Goal: Transaction & Acquisition: Purchase product/service

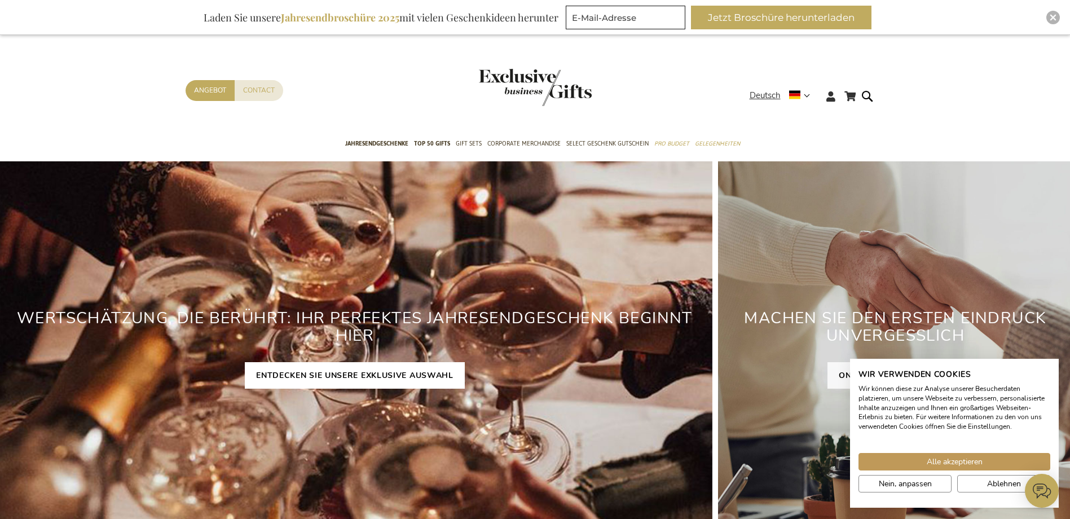
click at [307, 382] on link "ENTDECKEN SIE UNSERE EXKLUSIVE AUSWAHL" at bounding box center [355, 375] width 220 height 26
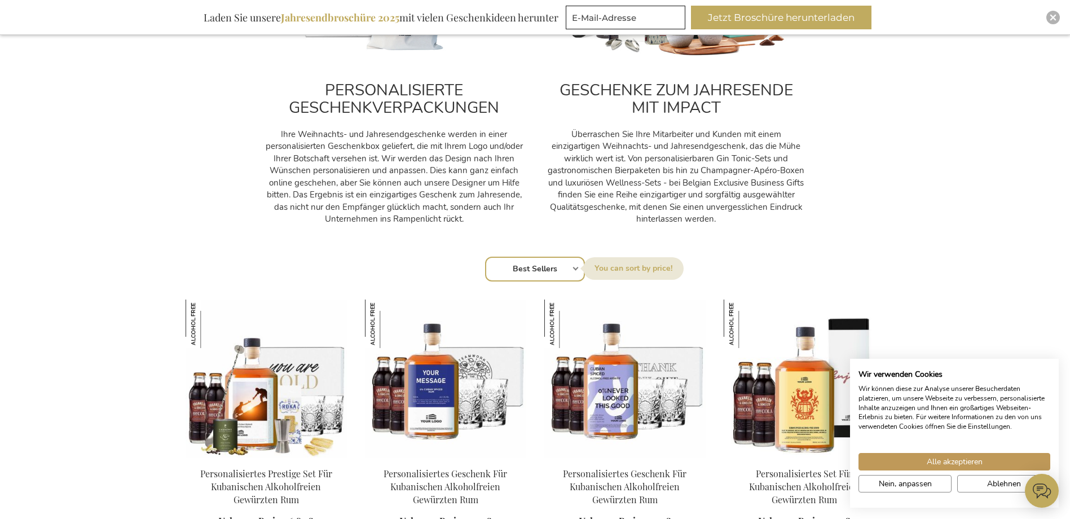
scroll to position [564, 0]
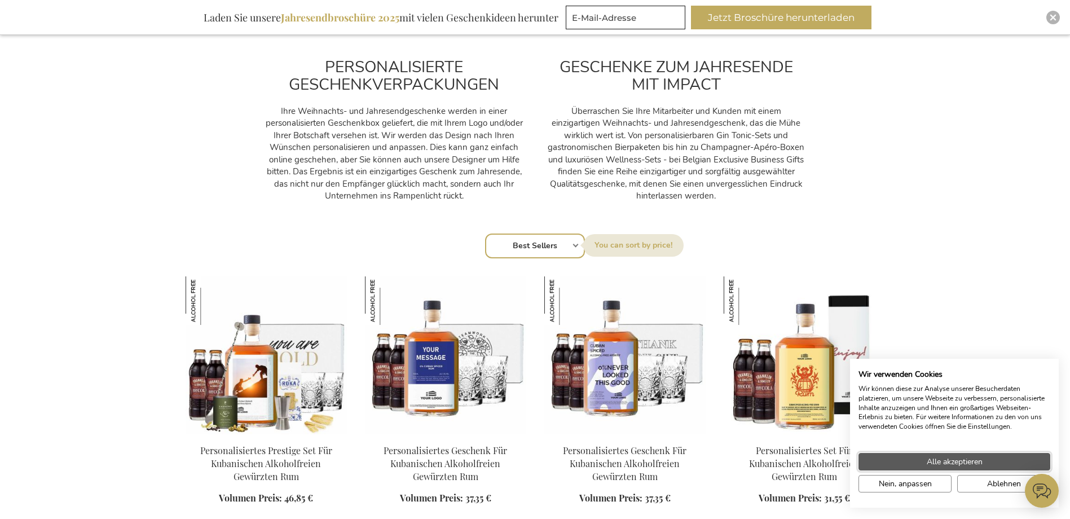
click at [933, 467] on button "Alle akzeptieren" at bounding box center [954, 461] width 192 height 17
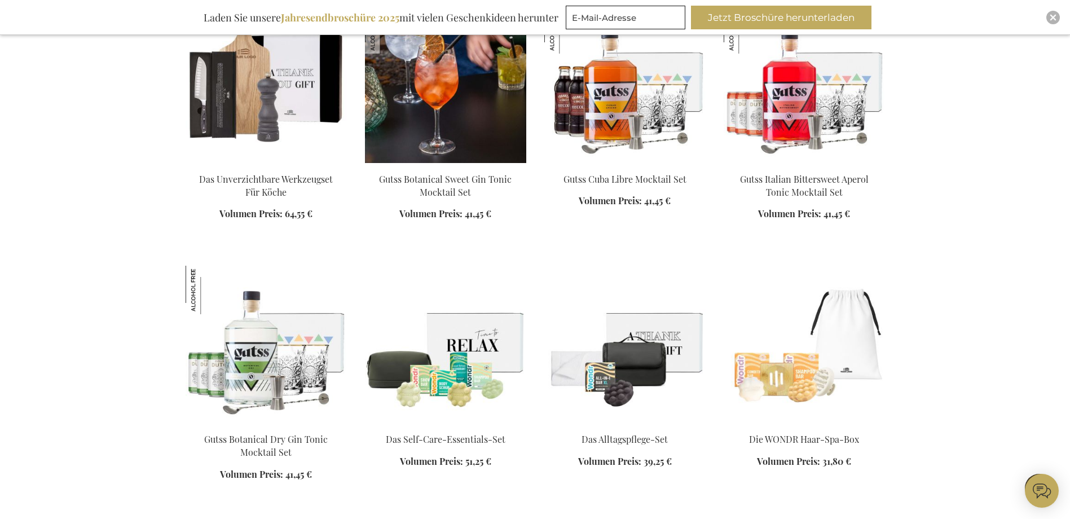
scroll to position [2988, 0]
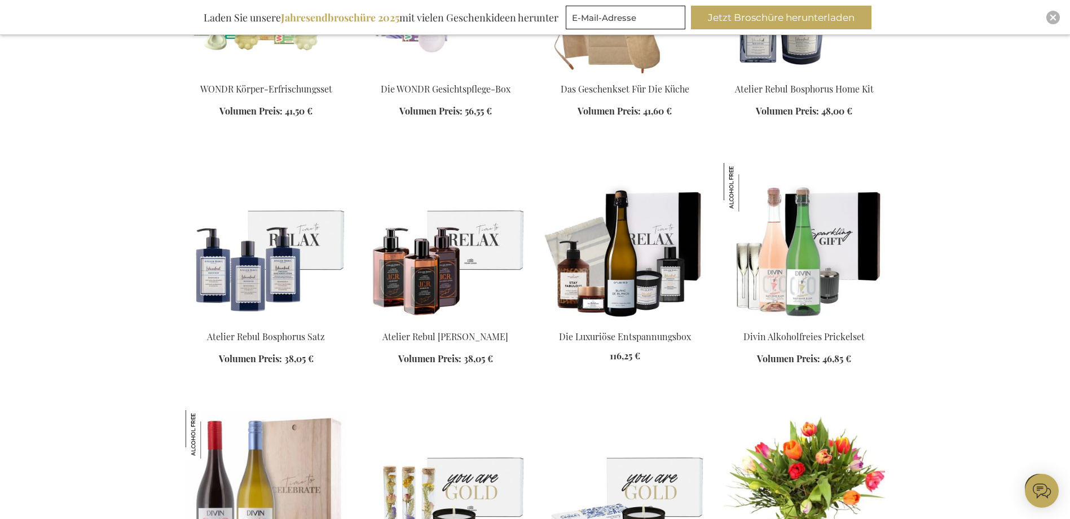
scroll to position [3778, 0]
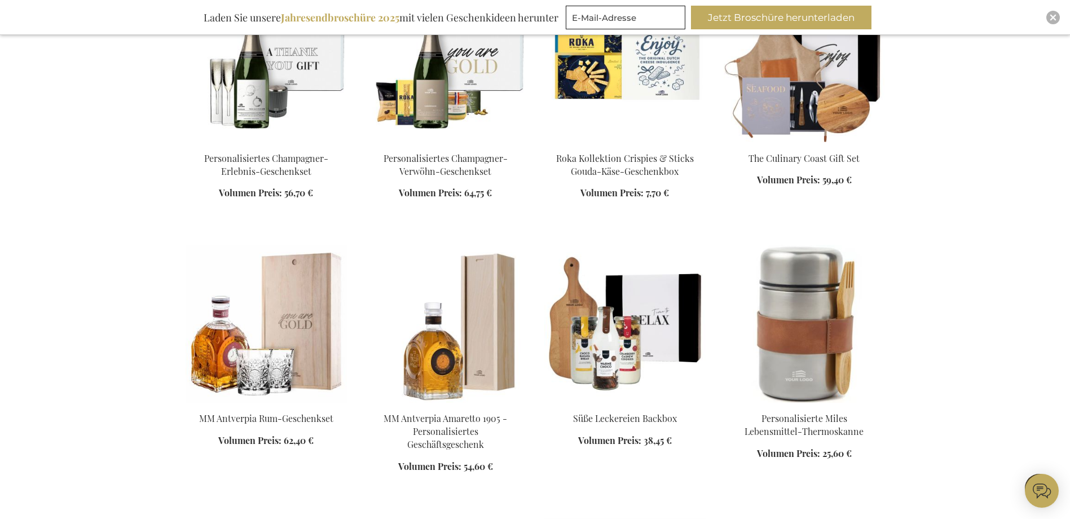
scroll to position [4623, 0]
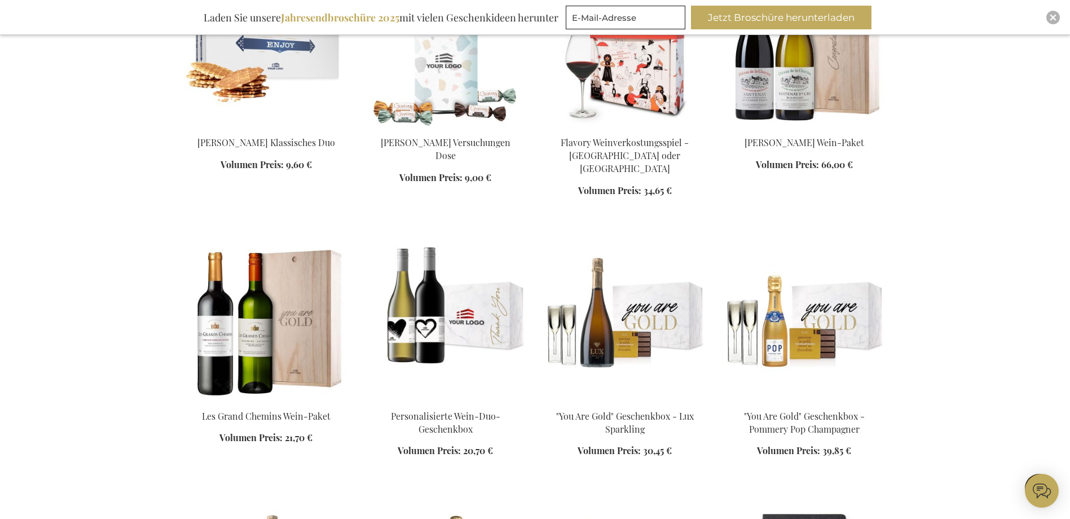
scroll to position [5469, 0]
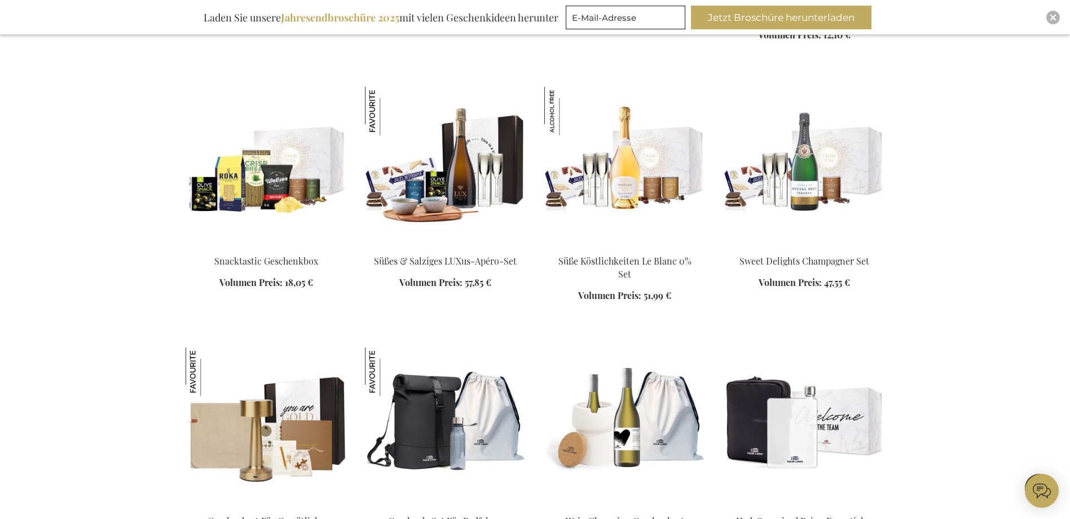
scroll to position [6033, 0]
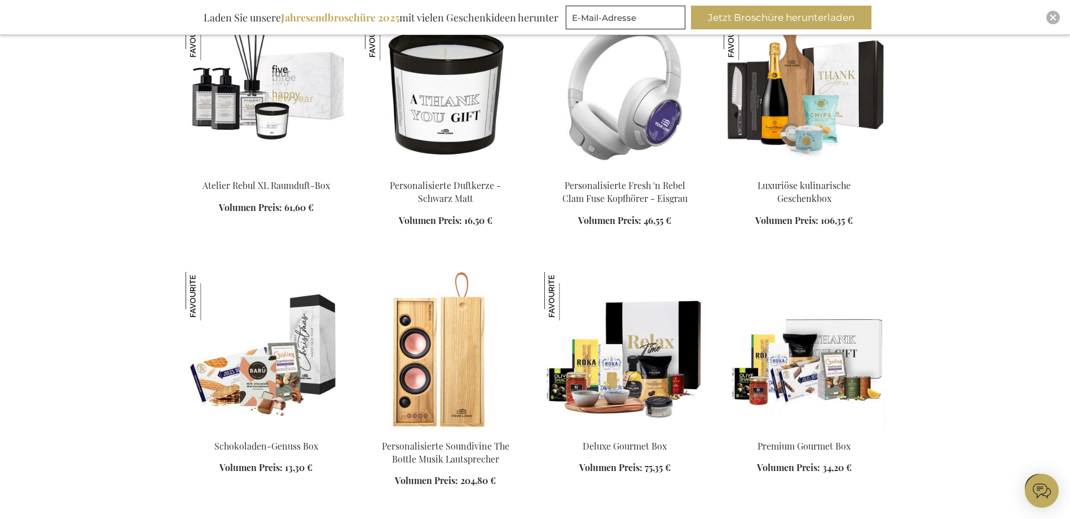
scroll to position [6935, 0]
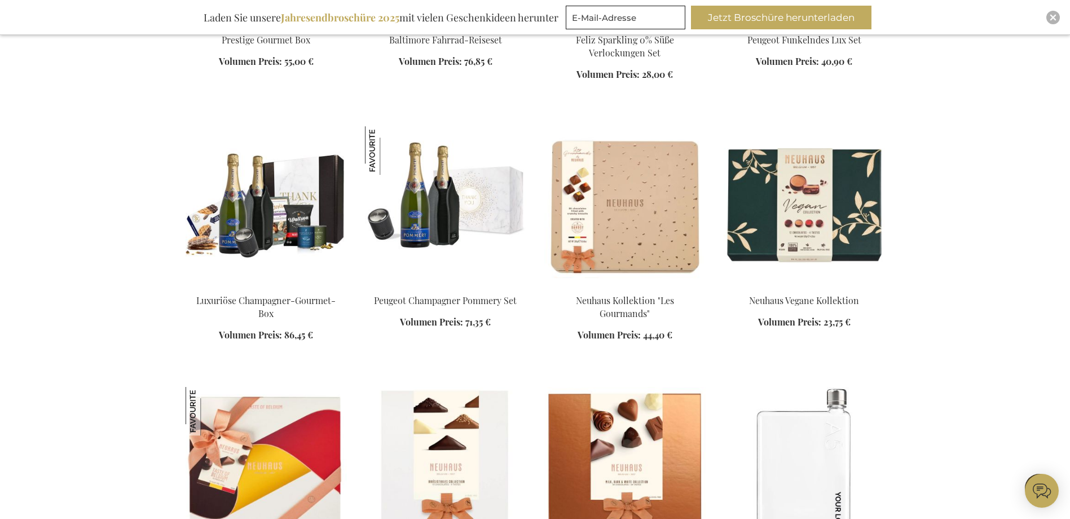
scroll to position [7555, 0]
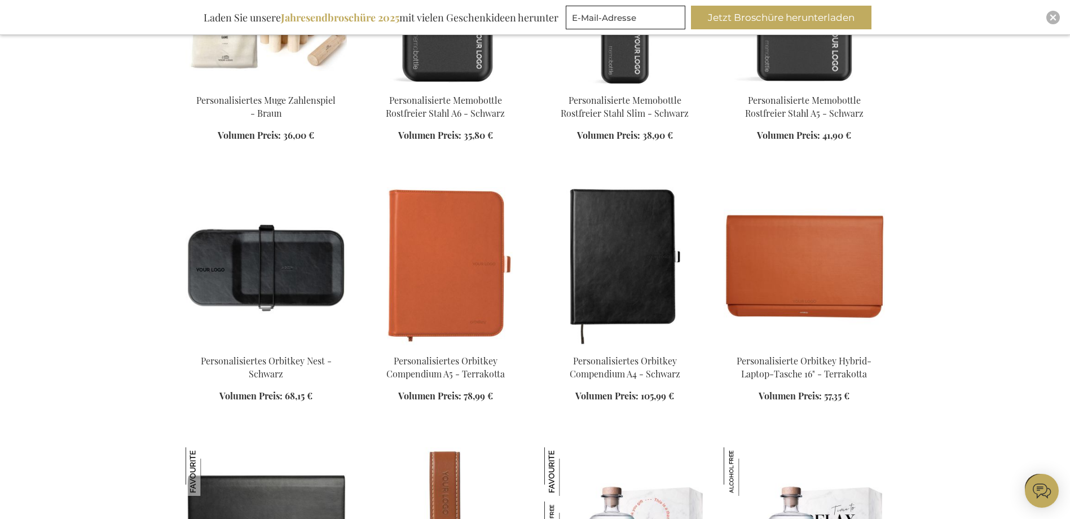
scroll to position [8288, 0]
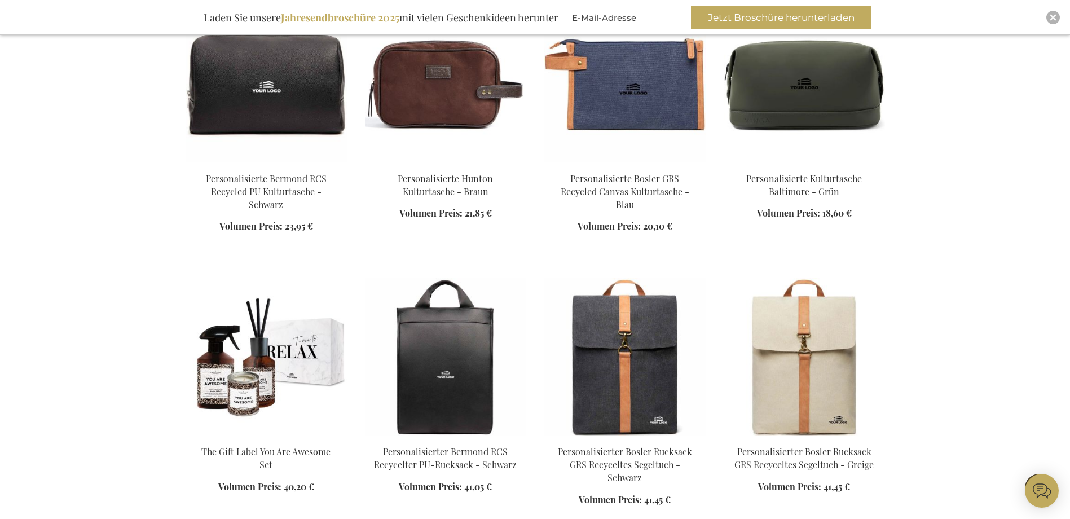
scroll to position [9246, 0]
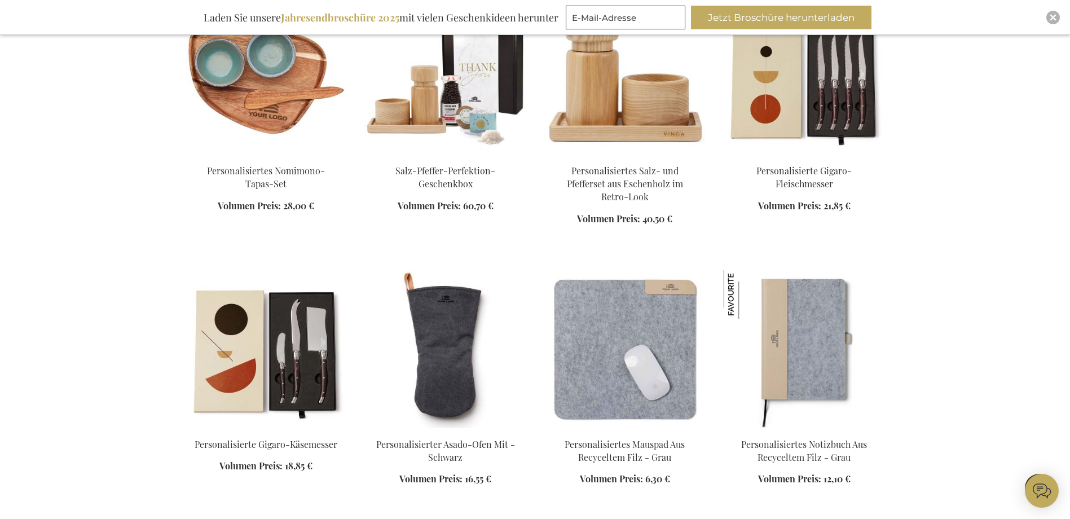
scroll to position [10036, 0]
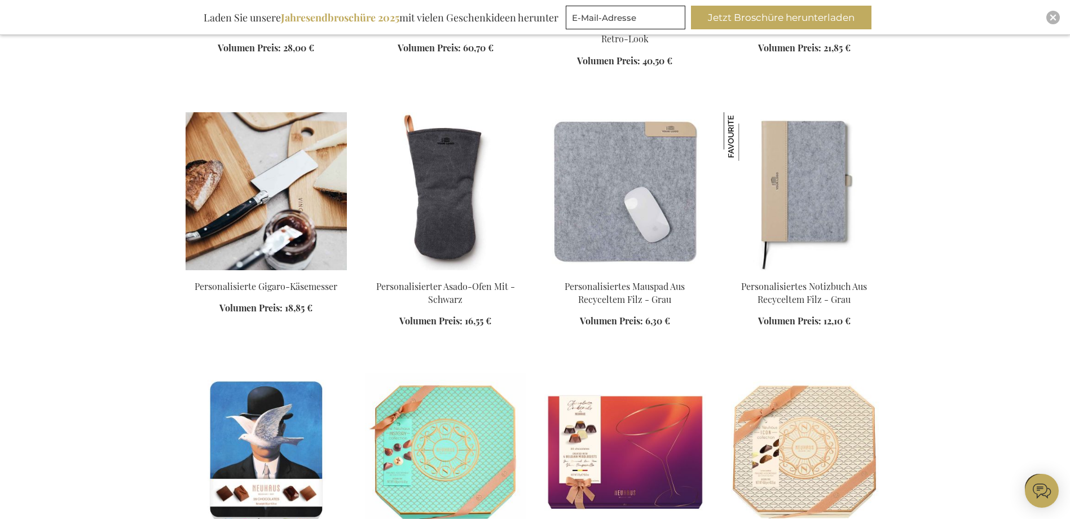
scroll to position [10261, 0]
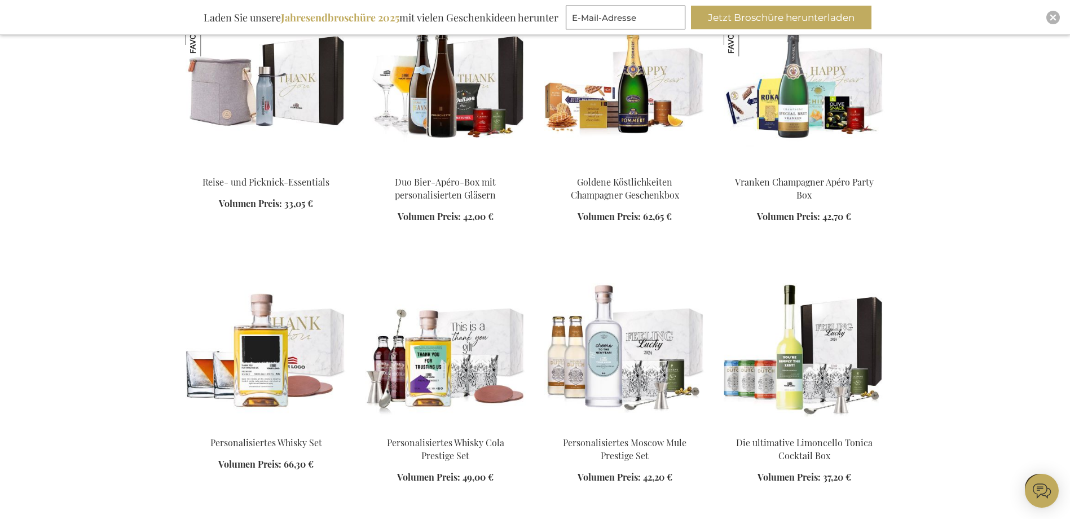
scroll to position [12122, 0]
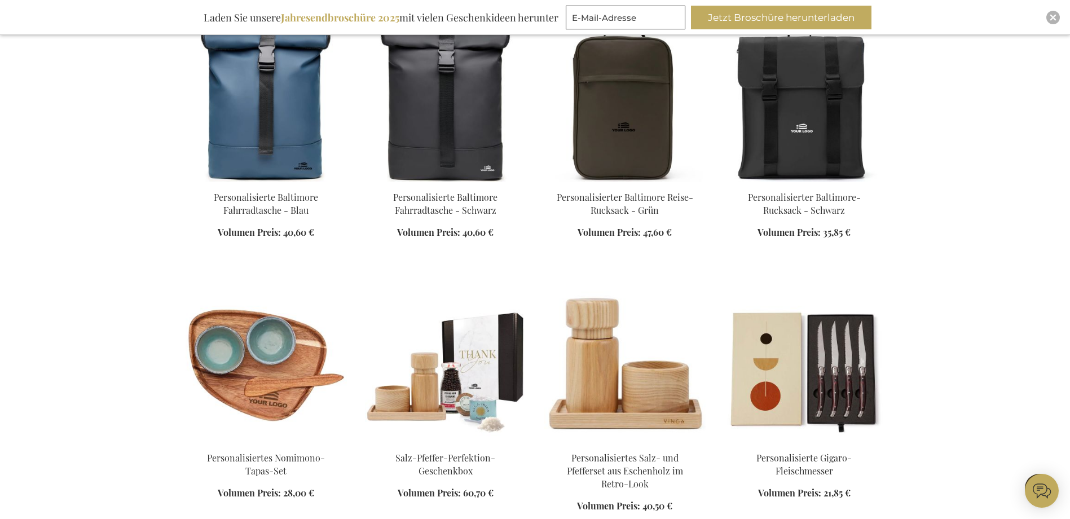
scroll to position [9698, 0]
